Goal: Transaction & Acquisition: Purchase product/service

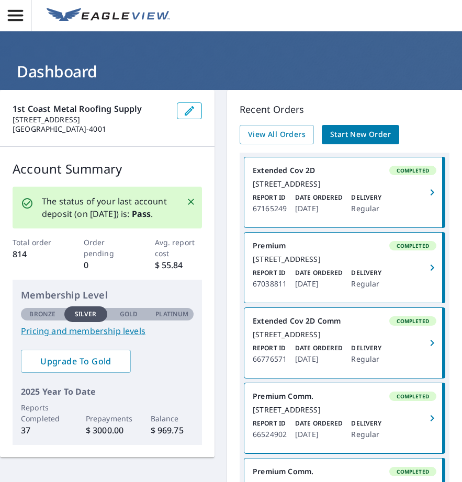
click at [353, 131] on span "Start New Order" at bounding box center [360, 134] width 61 height 13
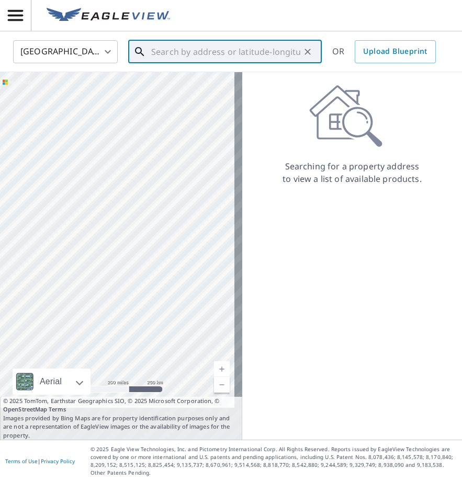
click at [187, 50] on input "text" at bounding box center [225, 51] width 149 height 29
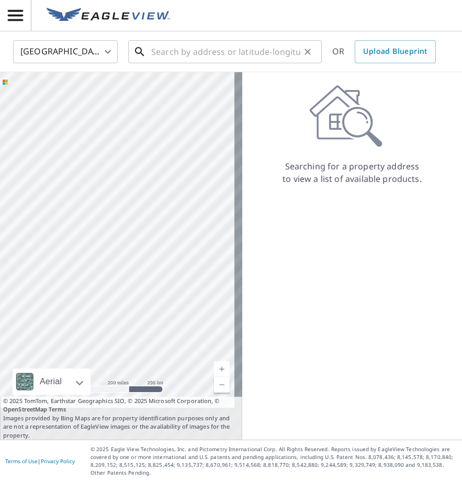
click at [189, 51] on input "text" at bounding box center [225, 51] width 149 height 29
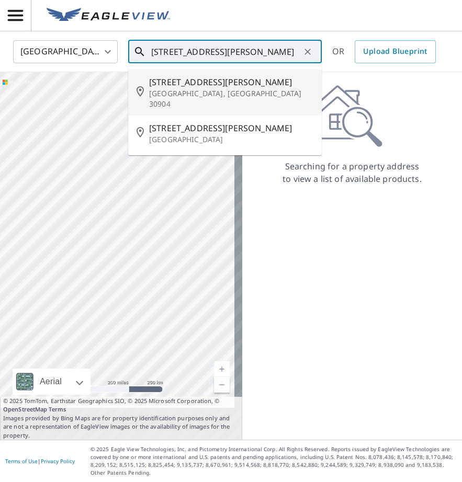
click at [204, 82] on span "[STREET_ADDRESS][PERSON_NAME]" at bounding box center [231, 82] width 164 height 13
type input "[STREET_ADDRESS][PERSON_NAME]"
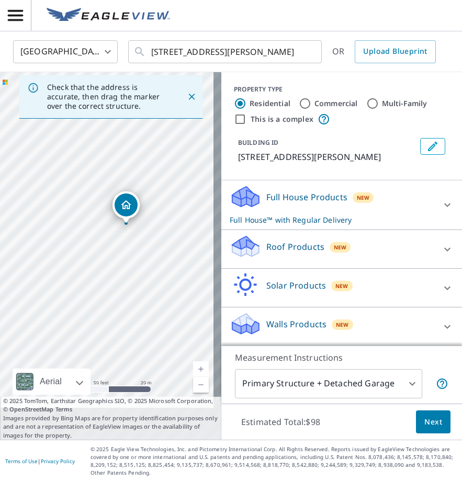
drag, startPoint x: 107, startPoint y: 333, endPoint x: 124, endPoint y: 281, distance: 54.7
click at [124, 281] on div "[STREET_ADDRESS][PERSON_NAME]" at bounding box center [110, 256] width 221 height 368
drag, startPoint x: 118, startPoint y: 270, endPoint x: 83, endPoint y: 269, distance: 35.1
click at [83, 269] on div "[STREET_ADDRESS][PERSON_NAME]" at bounding box center [110, 256] width 221 height 368
drag, startPoint x: 95, startPoint y: 219, endPoint x: 100, endPoint y: 211, distance: 9.0
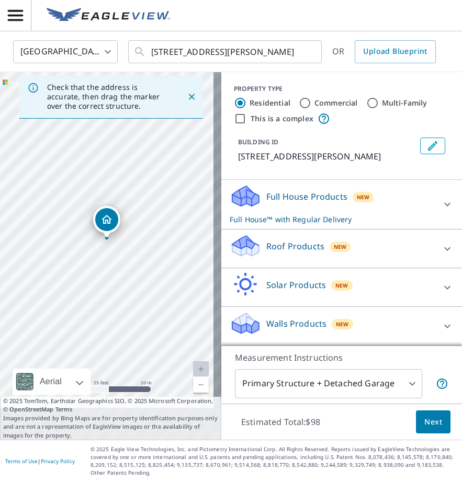
scroll to position [32, 0]
click at [312, 247] on p "Roof Products" at bounding box center [295, 246] width 58 height 13
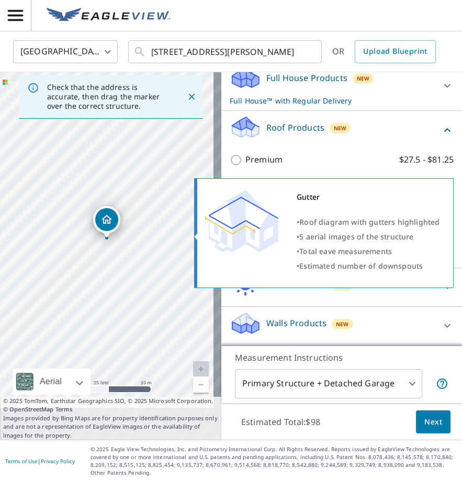
scroll to position [137, 0]
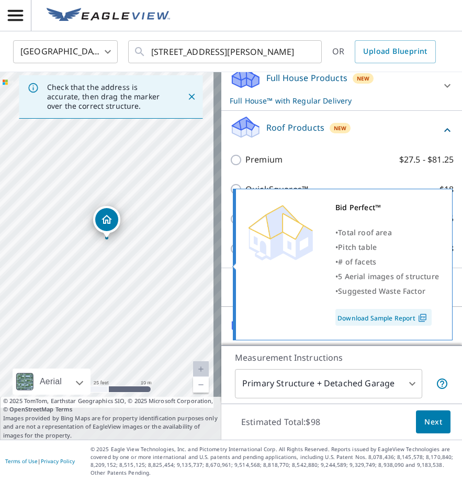
click at [230, 255] on input "Bid Perfect™ $18" at bounding box center [238, 249] width 16 height 13
checkbox input "true"
checkbox input "false"
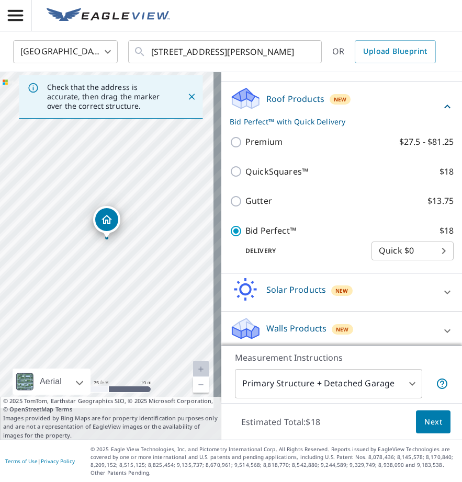
click at [429, 283] on body "1M 1M [GEOGRAPHIC_DATA] US ​ [STREET_ADDRESS][PERSON_NAME] ​ OR Upload Blueprin…" at bounding box center [231, 241] width 462 height 482
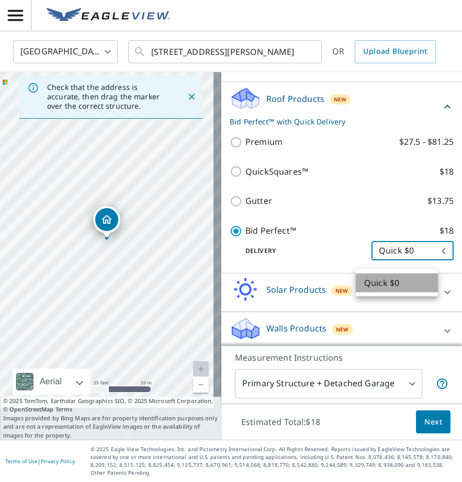
click at [406, 282] on li "Quick $0" at bounding box center [397, 282] width 82 height 19
click at [407, 383] on body "1M 1M [GEOGRAPHIC_DATA] US ​ [STREET_ADDRESS][PERSON_NAME] ​ OR Upload Blueprin…" at bounding box center [231, 241] width 462 height 482
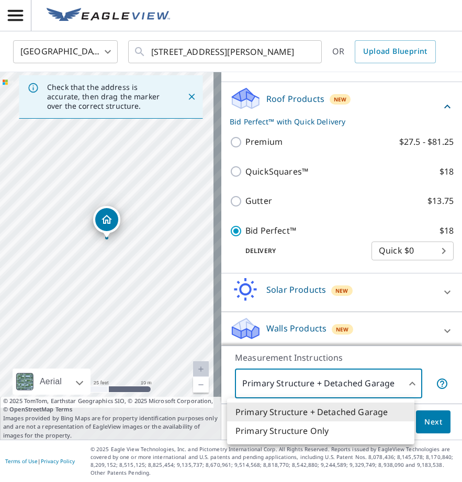
drag, startPoint x: 127, startPoint y: 331, endPoint x: 149, endPoint y: 247, distance: 86.4
click at [149, 247] on div at bounding box center [231, 241] width 462 height 482
click at [404, 386] on body "1M 1M [GEOGRAPHIC_DATA] US ​ [STREET_ADDRESS][PERSON_NAME] ​ OR Upload Blueprin…" at bounding box center [231, 241] width 462 height 482
click at [377, 388] on div at bounding box center [231, 241] width 462 height 482
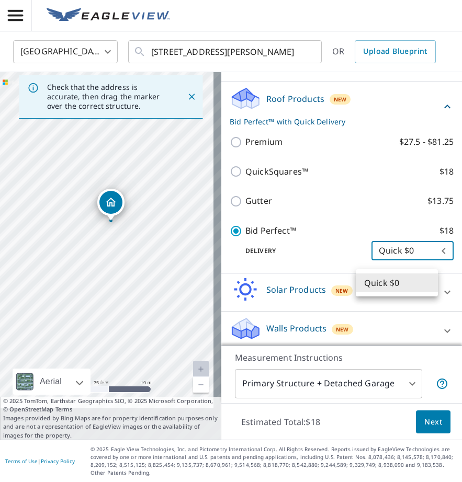
click at [395, 281] on body "1M 1M [GEOGRAPHIC_DATA] US ​ [STREET_ADDRESS][PERSON_NAME] ​ OR Upload Blueprin…" at bounding box center [231, 241] width 462 height 482
click at [403, 285] on li "Quick $0" at bounding box center [397, 282] width 82 height 19
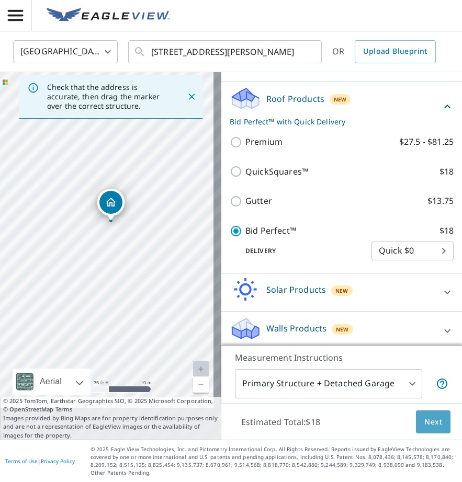
click at [419, 415] on button "Next" at bounding box center [433, 422] width 35 height 24
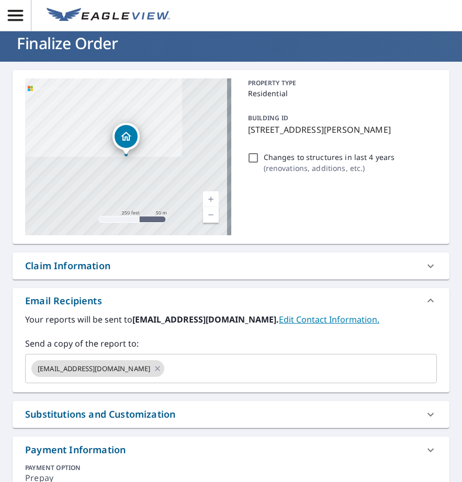
scroll to position [52, 0]
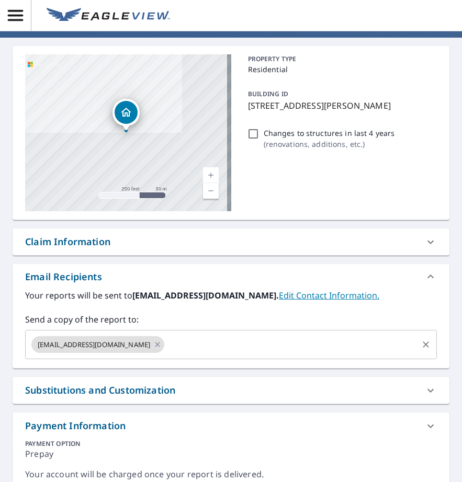
click at [209, 343] on input "text" at bounding box center [291, 345] width 250 height 20
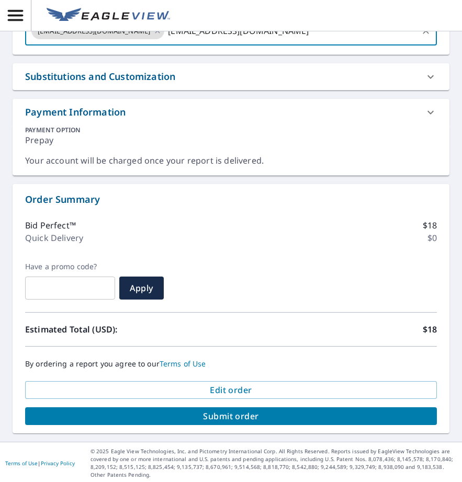
scroll to position [368, 0]
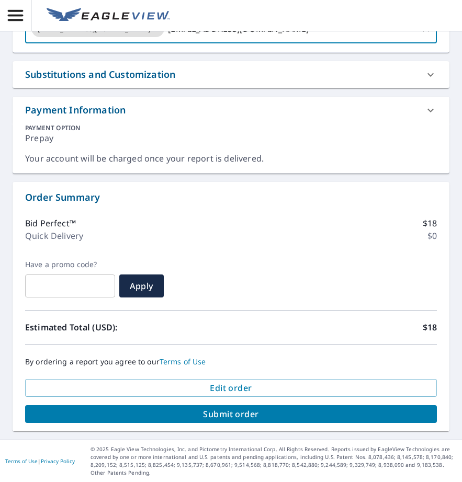
type input "[EMAIL_ADDRESS][DOMAIN_NAME]"
click at [254, 411] on span "Submit order" at bounding box center [230, 414] width 395 height 12
checkbox input "true"
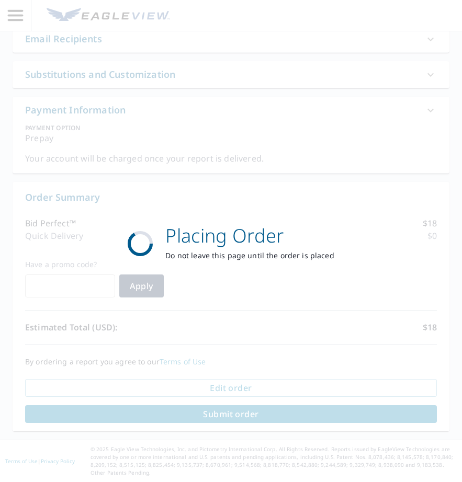
scroll to position [291, 0]
